Goal: Transaction & Acquisition: Obtain resource

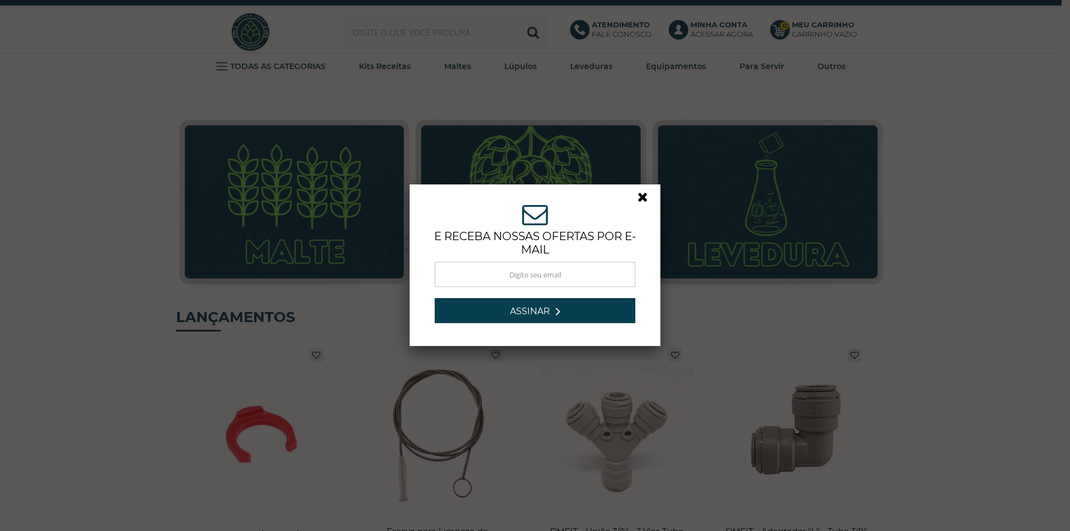
click at [639, 197] on link at bounding box center [647, 200] width 20 height 20
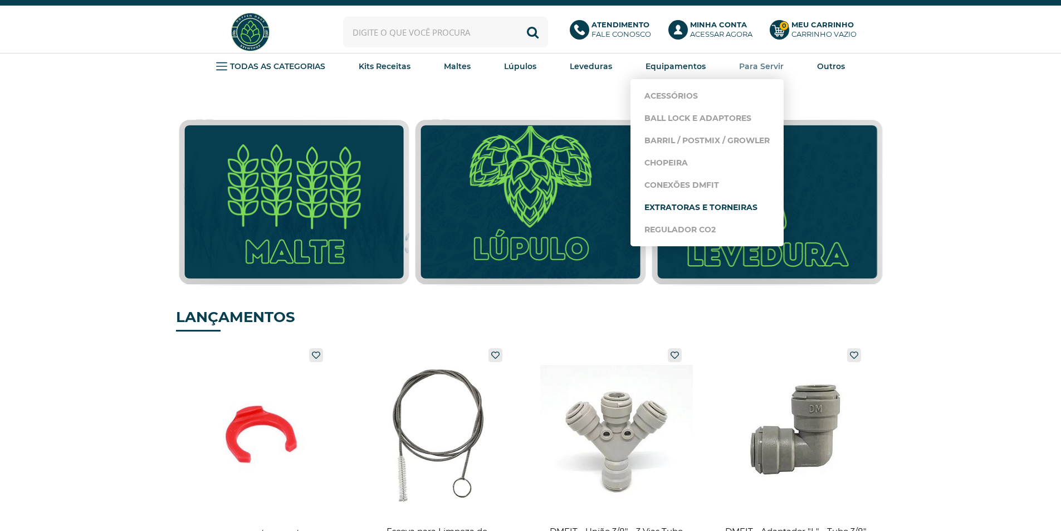
click at [678, 198] on link "Extratoras e Torneiras" at bounding box center [707, 207] width 125 height 22
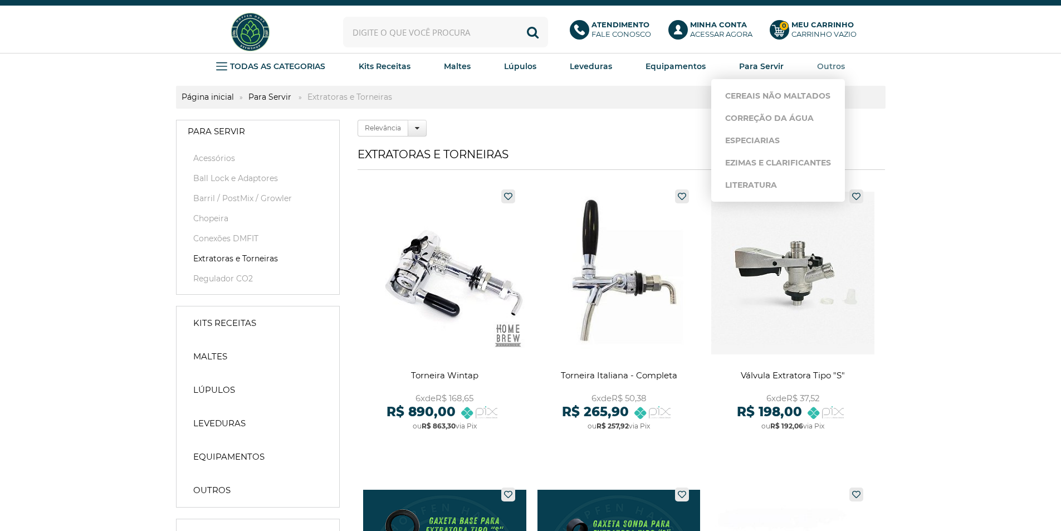
click at [827, 64] on strong "Outros" at bounding box center [831, 66] width 28 height 10
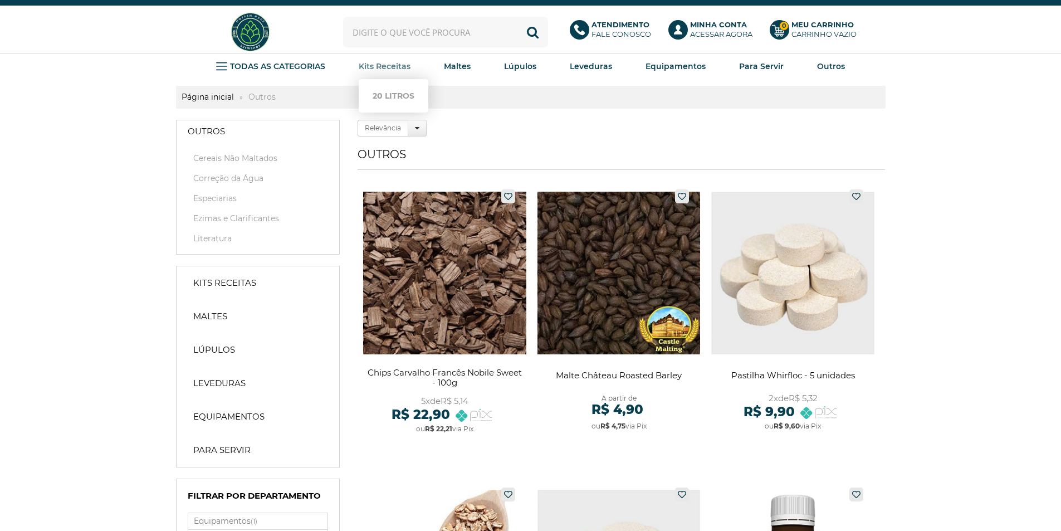
click at [370, 66] on strong "Kits Receitas" at bounding box center [385, 66] width 52 height 10
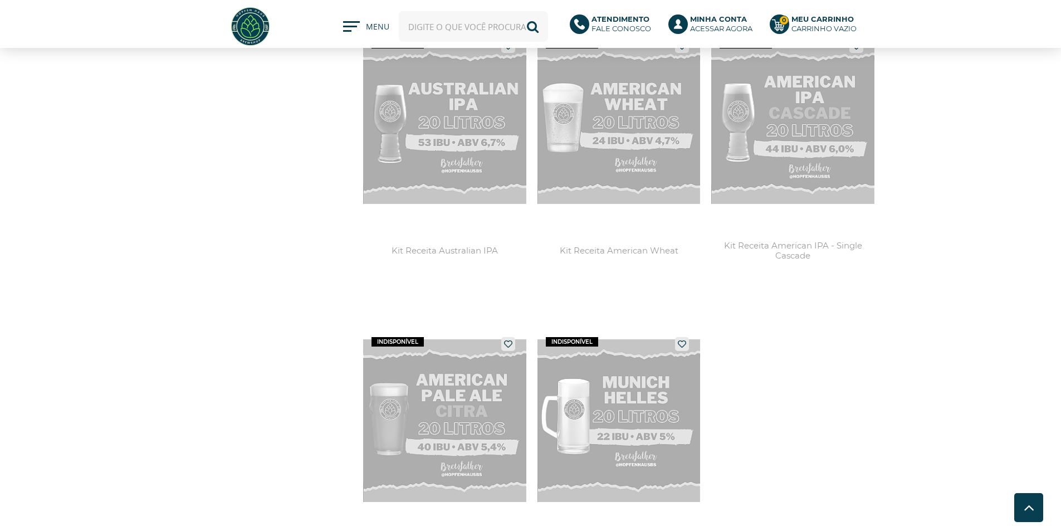
scroll to position [2229, 0]
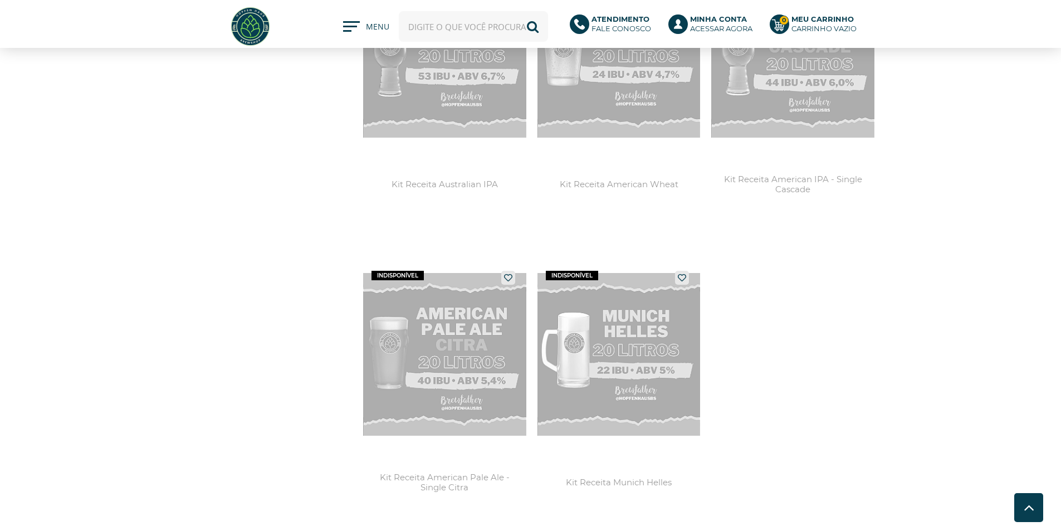
click at [657, 321] on link at bounding box center [619, 394] width 163 height 259
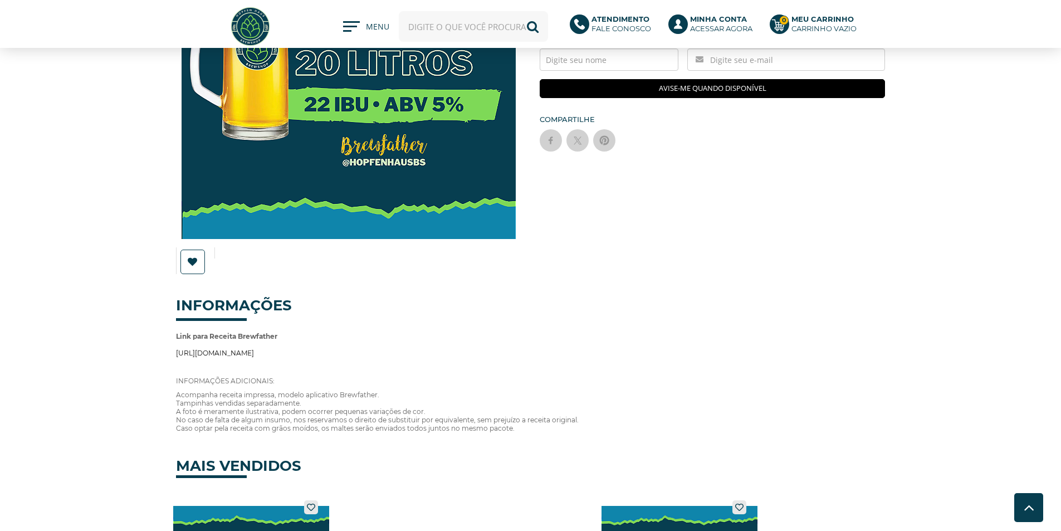
scroll to position [111, 0]
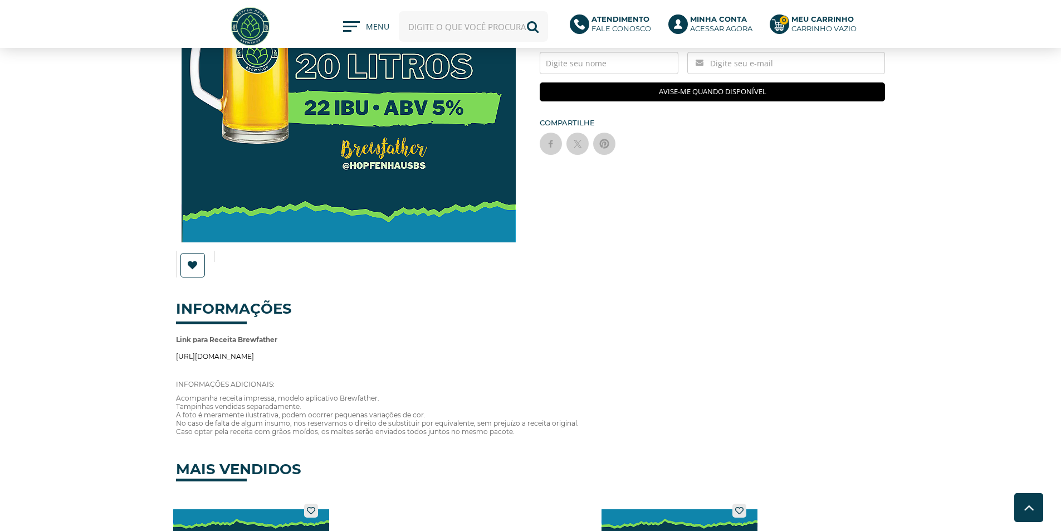
click at [243, 354] on link "[URL][DOMAIN_NAME]" at bounding box center [215, 356] width 78 height 8
